Goal: Information Seeking & Learning: Learn about a topic

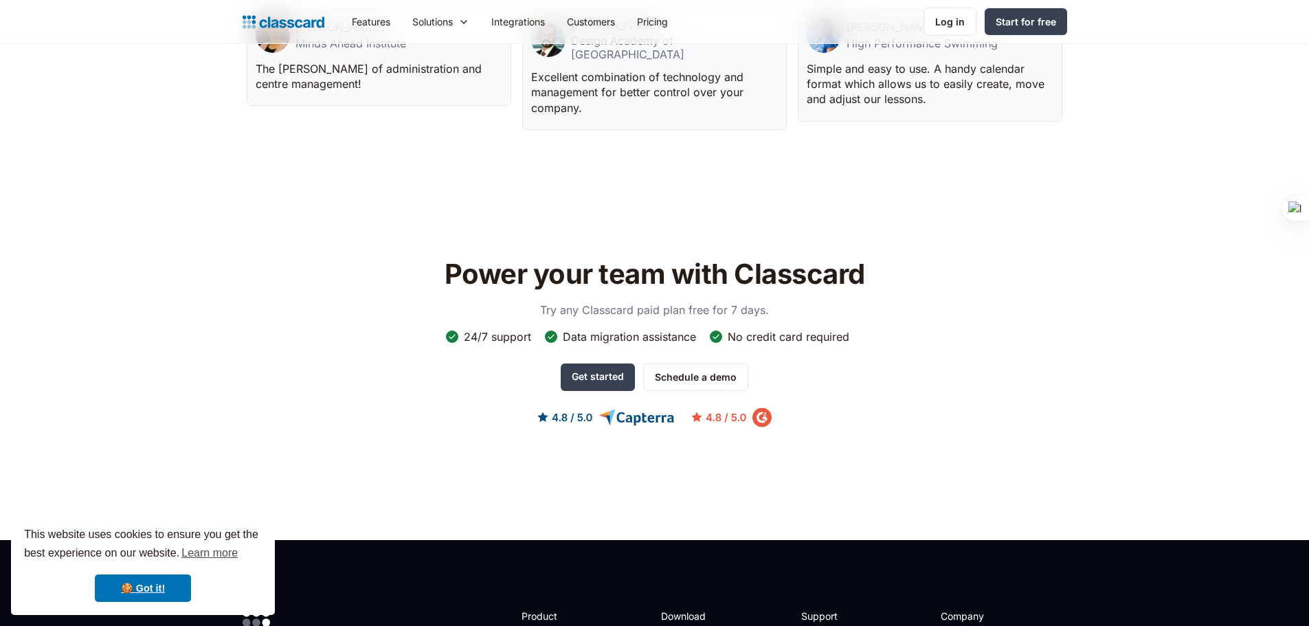
scroll to position [4427, 0]
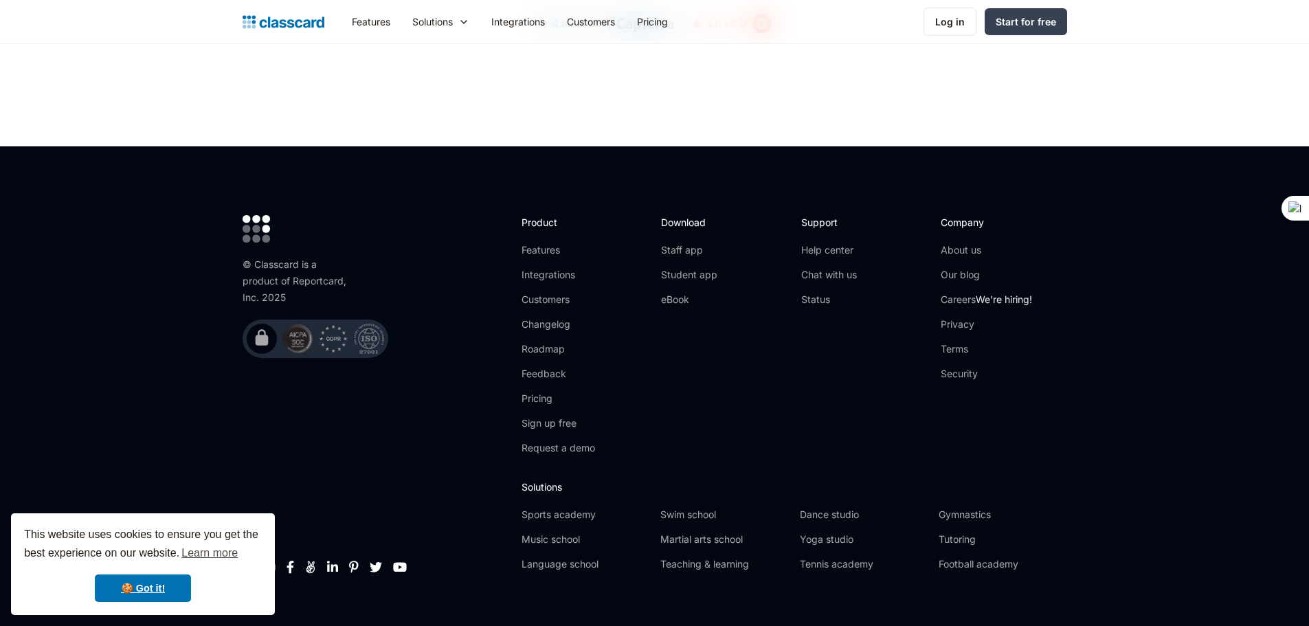
click at [955, 293] on link "Careers We're hiring!" at bounding box center [986, 300] width 91 height 14
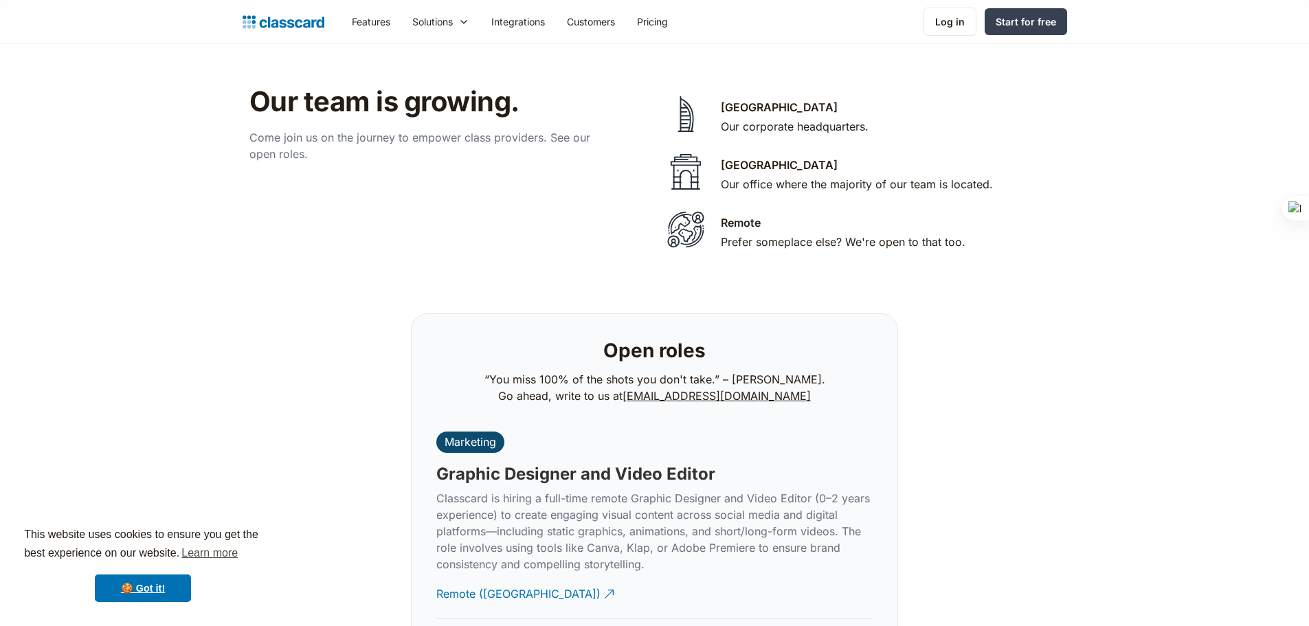
click at [680, 161] on img at bounding box center [686, 171] width 48 height 41
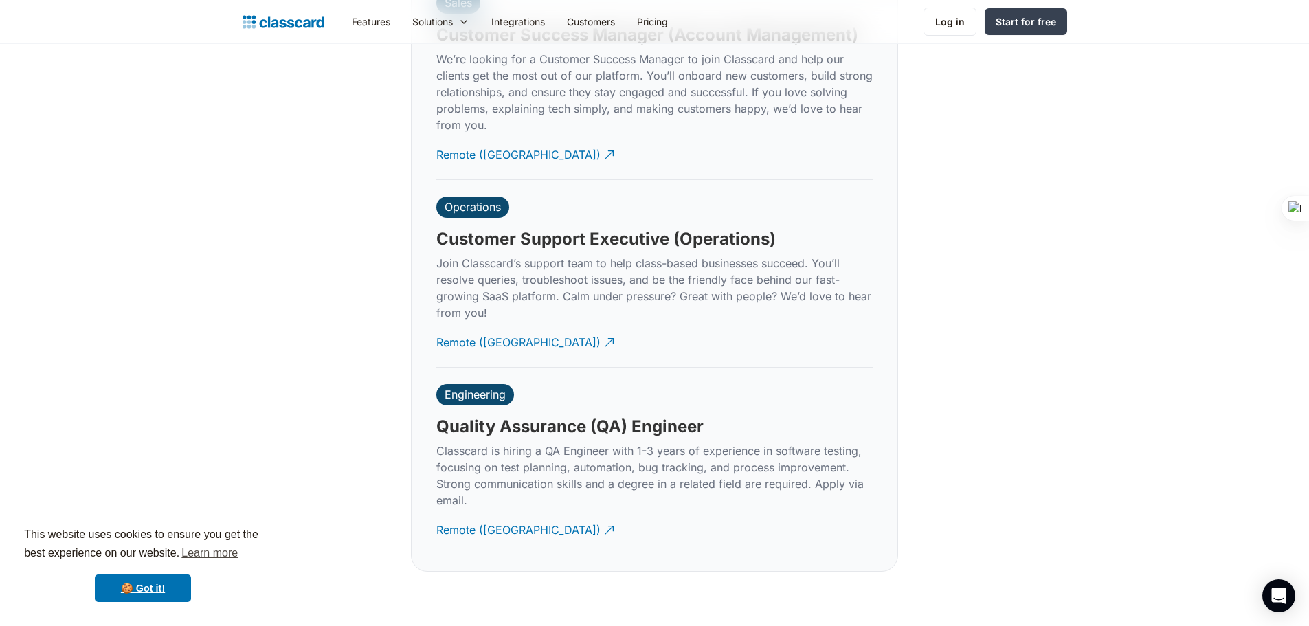
scroll to position [4123, 0]
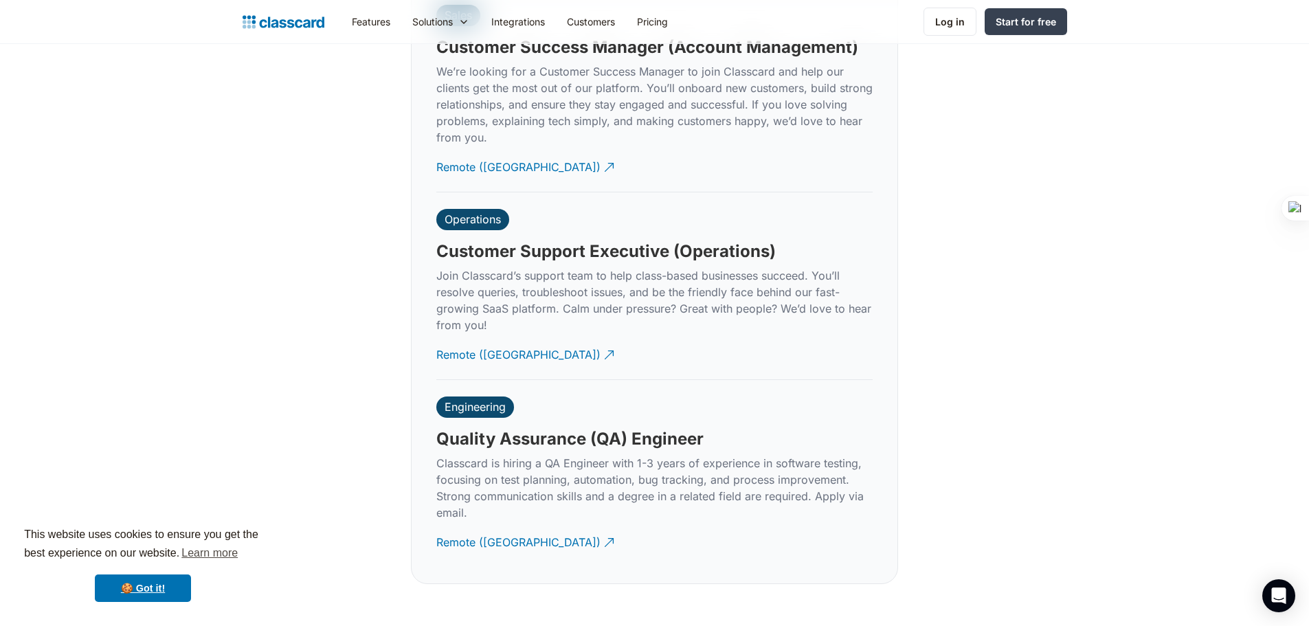
drag, startPoint x: 1319, startPoint y: 446, endPoint x: 1266, endPoint y: 514, distance: 86.2
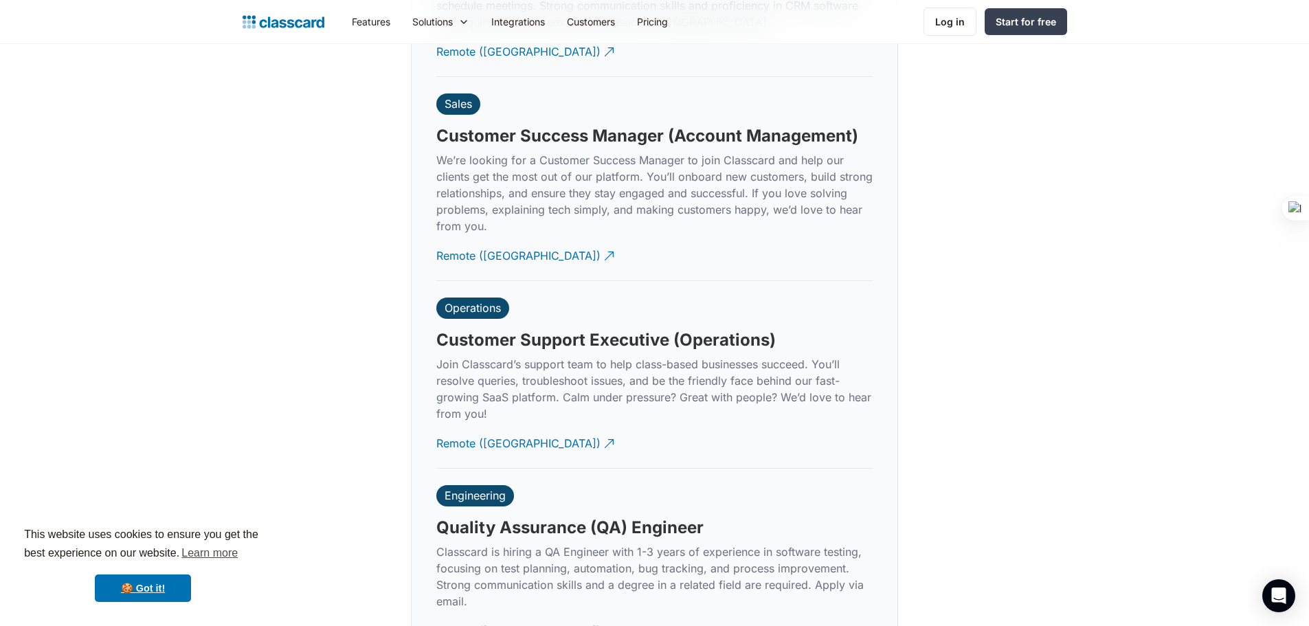
scroll to position [4034, 0]
click at [467, 238] on div "Remote ([GEOGRAPHIC_DATA])" at bounding box center [518, 251] width 164 height 27
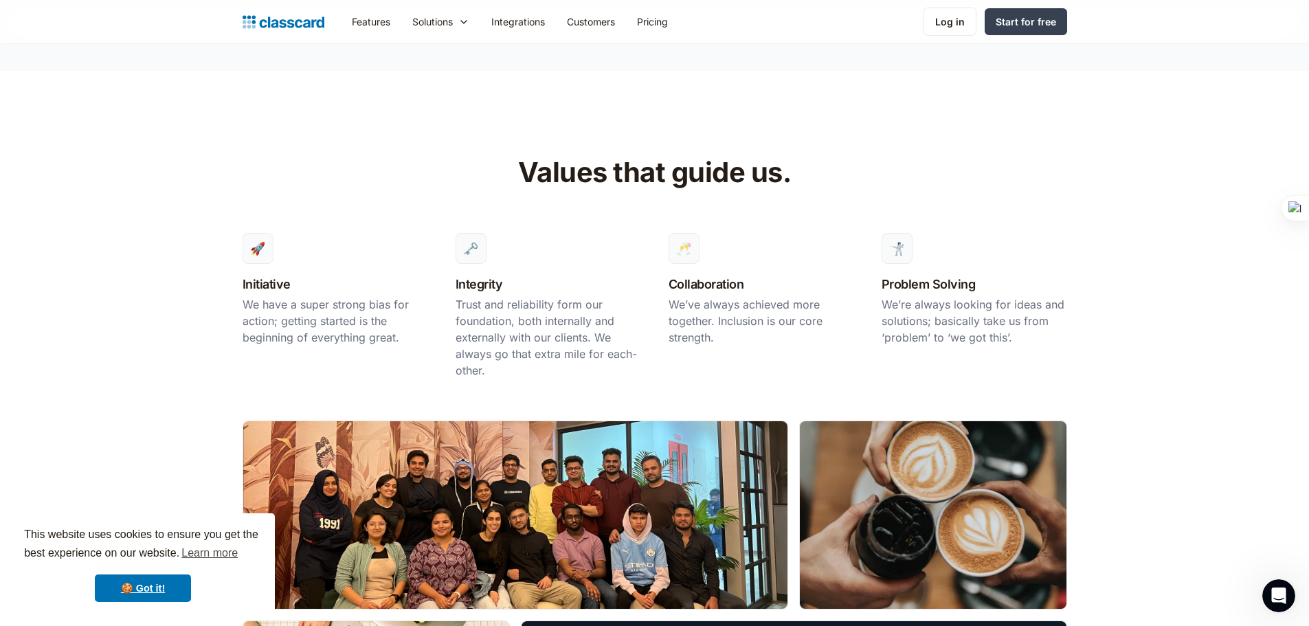
scroll to position [0, 0]
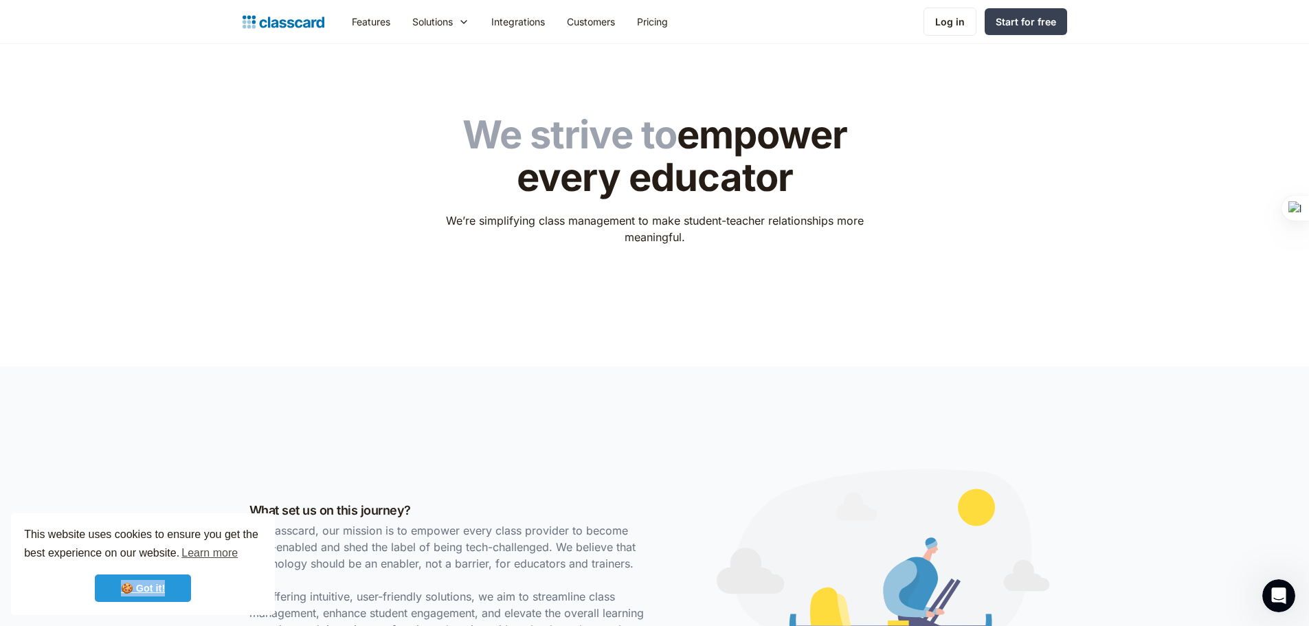
drag, startPoint x: 181, startPoint y: 573, endPoint x: 165, endPoint y: 583, distance: 18.5
click at [165, 583] on div "This website uses cookies to ensure you get the best experience on our website.…" at bounding box center [143, 564] width 264 height 102
click at [165, 583] on link "🍪 Got it!" at bounding box center [143, 588] width 96 height 27
